Goal: Task Accomplishment & Management: Complete application form

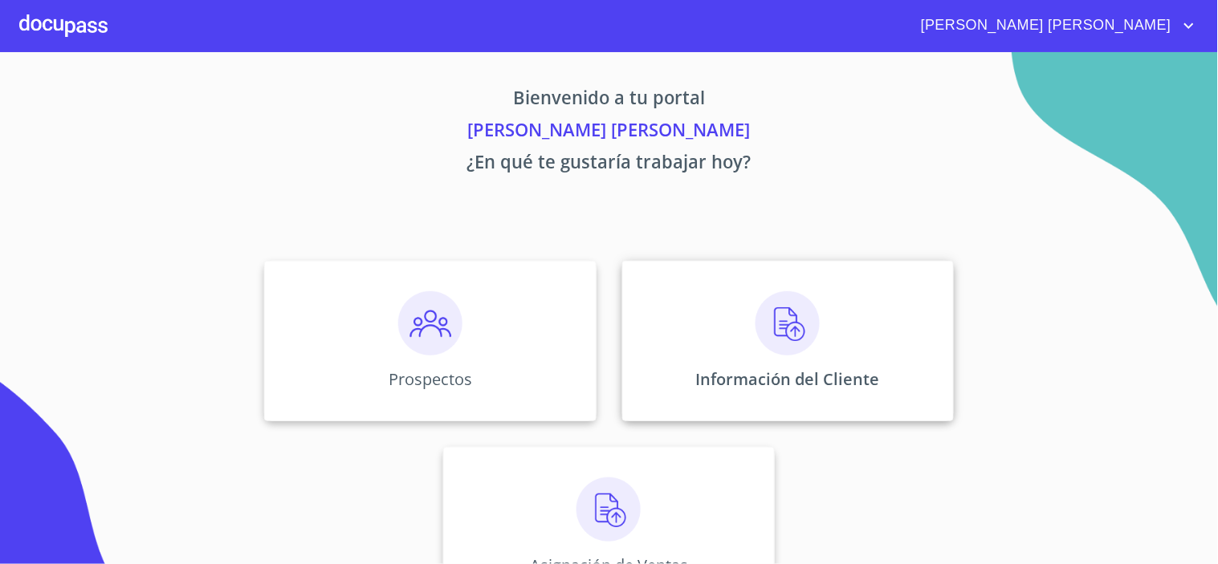
click at [741, 337] on div "Información del Cliente" at bounding box center [788, 341] width 332 height 161
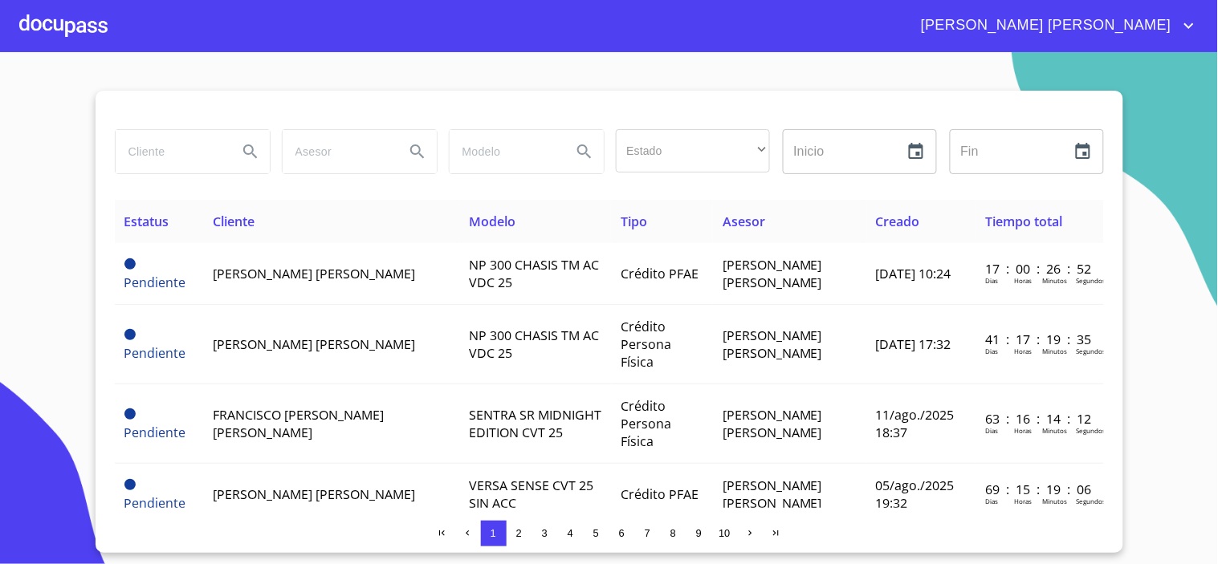
click at [169, 153] on input "search" at bounding box center [170, 151] width 109 height 43
type input "[PERSON_NAME]"
click at [245, 148] on icon "Search" at bounding box center [250, 151] width 19 height 19
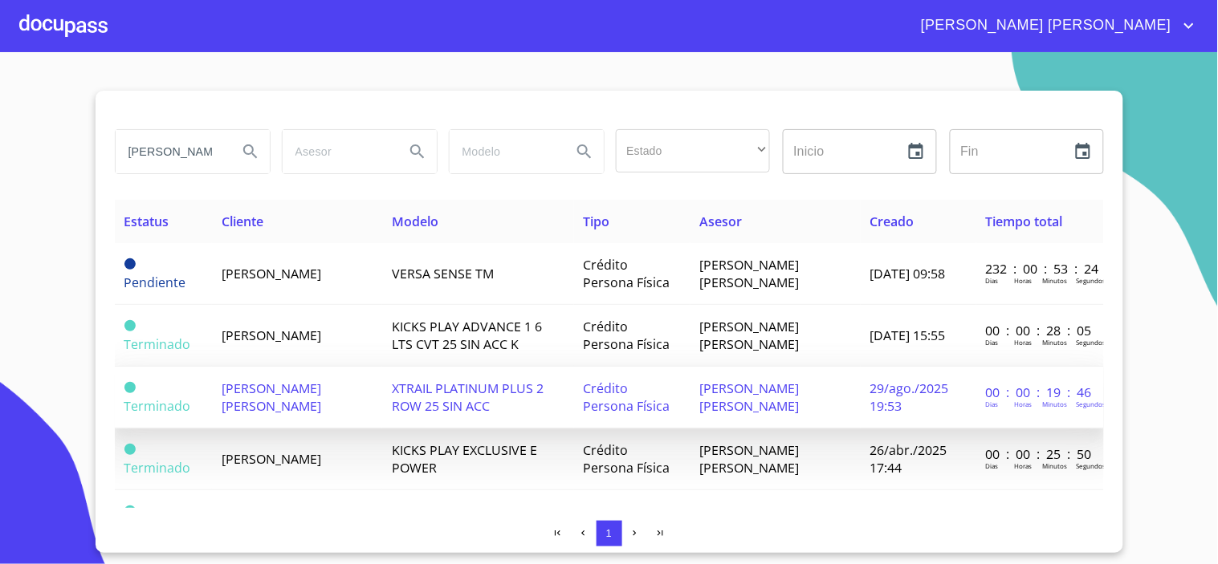
click at [303, 388] on span "[PERSON_NAME] [PERSON_NAME]" at bounding box center [272, 397] width 100 height 35
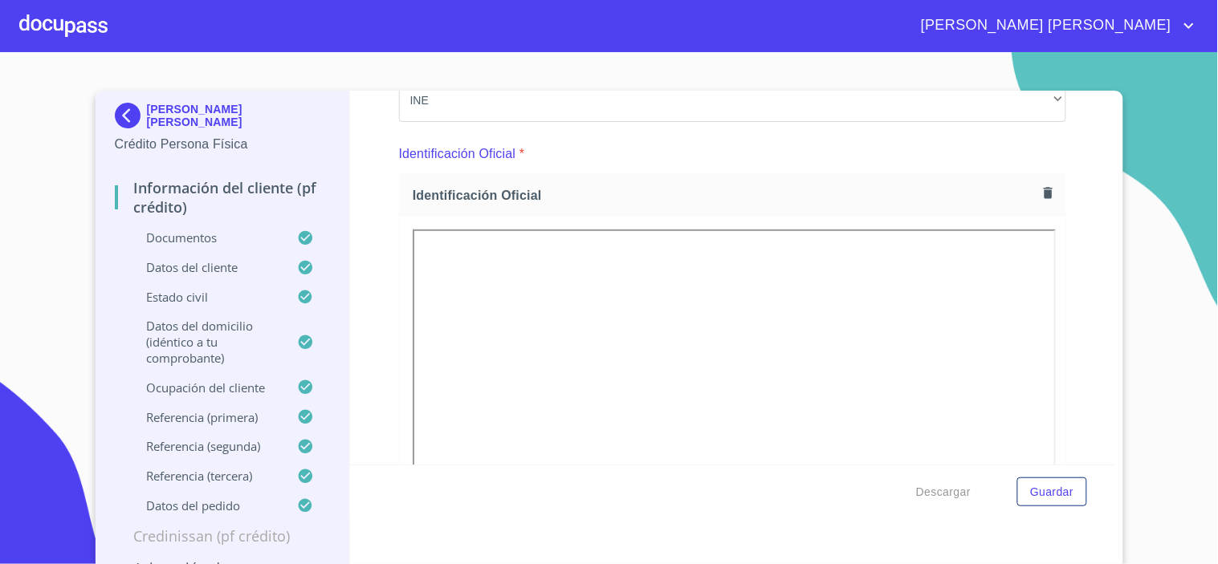
scroll to position [178, 0]
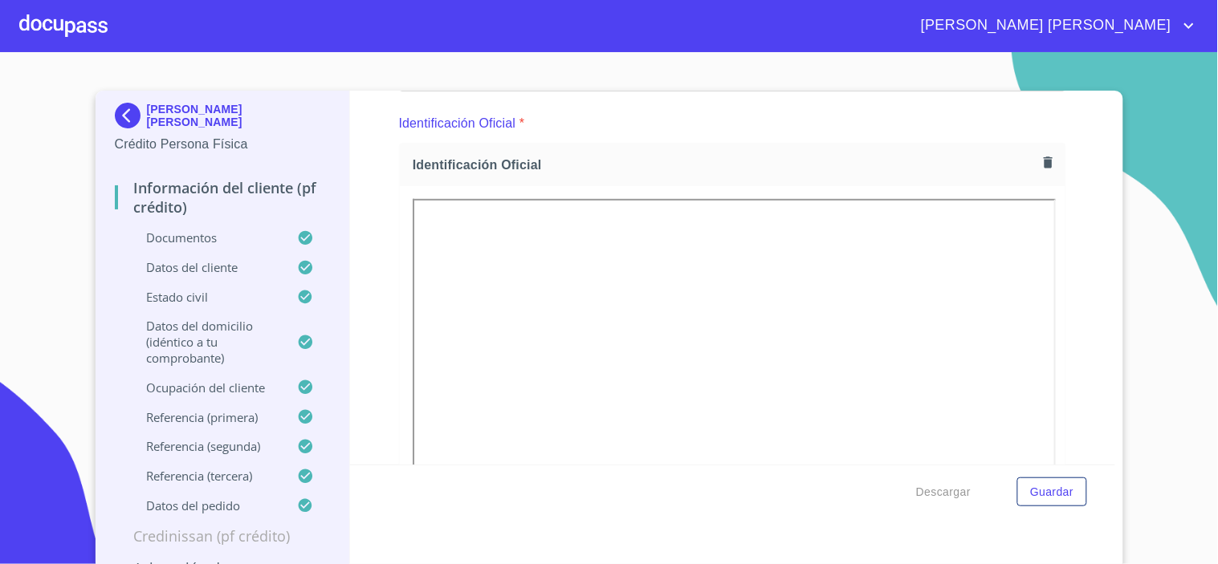
click at [1068, 299] on div "Información del cliente (PF crédito) Documentos Documento de identificación.   …" at bounding box center [732, 278] width 765 height 374
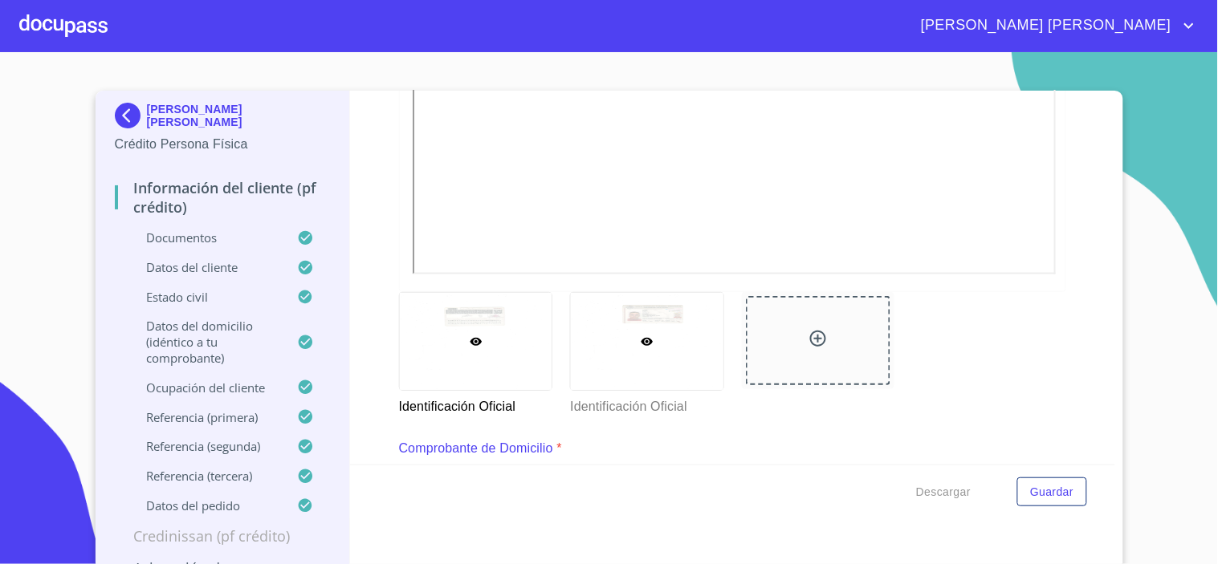
click at [640, 318] on div at bounding box center [647, 341] width 153 height 97
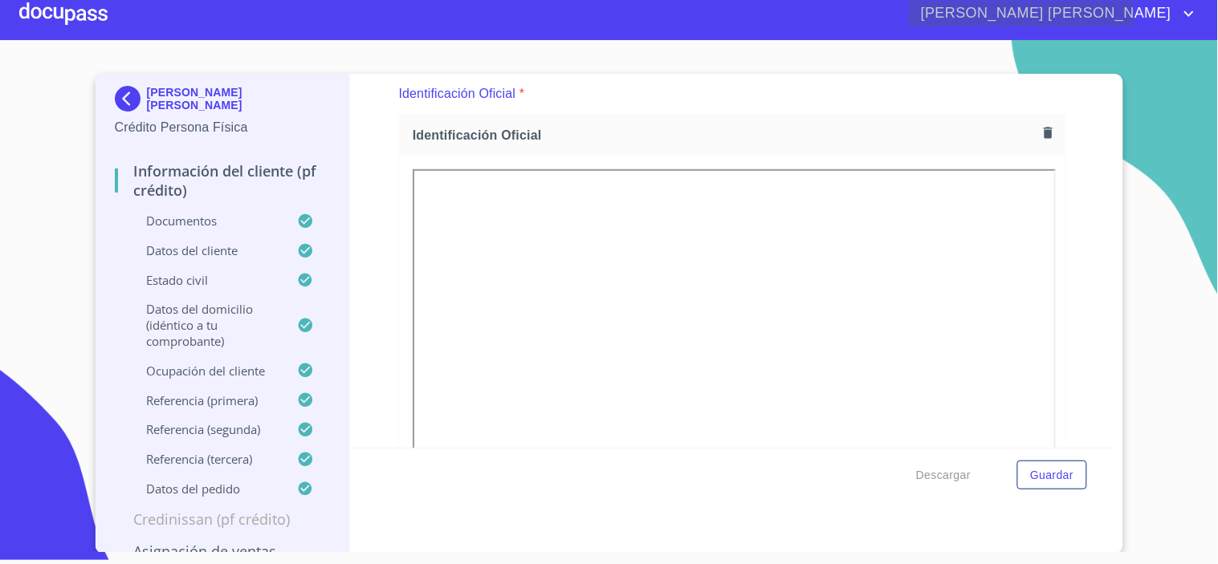
click at [1189, 17] on icon "account of current user" at bounding box center [1188, 13] width 19 height 19
click at [1180, 43] on li "Salir" at bounding box center [1173, 33] width 52 height 29
